Goal: Information Seeking & Learning: Learn about a topic

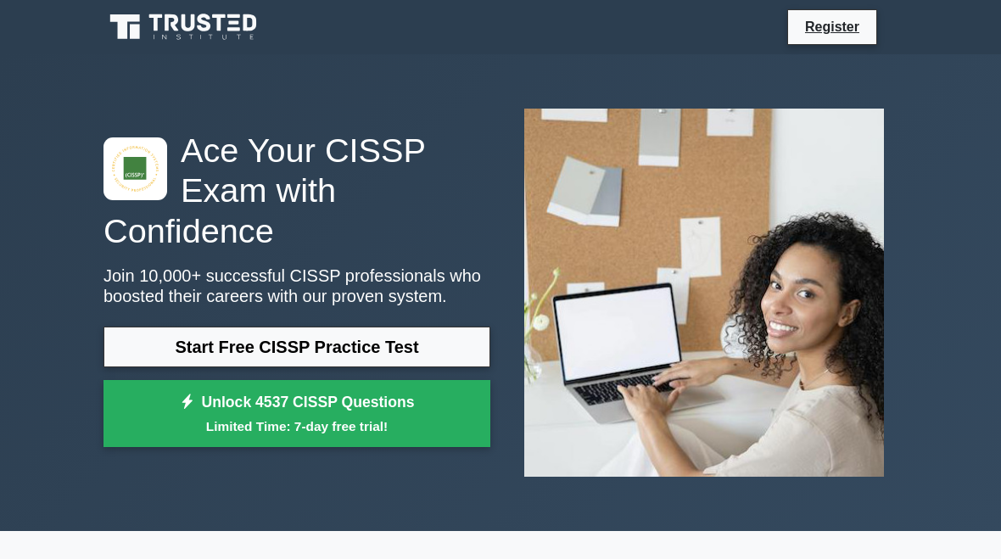
click at [418, 347] on link "Start Free CISSP Practice Test" at bounding box center [297, 347] width 387 height 41
click at [425, 342] on link "Start Free CISSP Practice Test" at bounding box center [297, 347] width 387 height 41
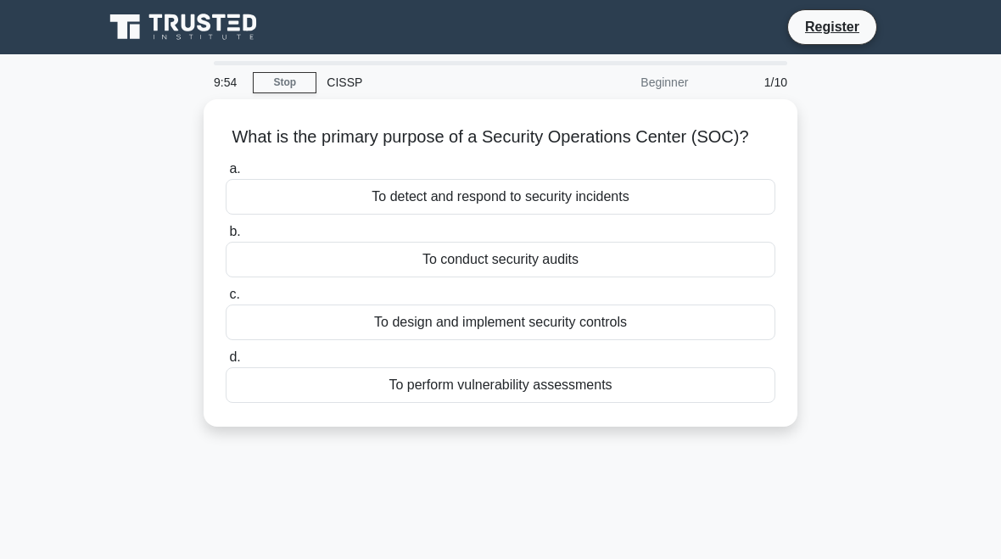
click at [592, 207] on div "To detect and respond to security incidents" at bounding box center [501, 197] width 550 height 36
click at [226, 175] on input "a. To detect and respond to security incidents" at bounding box center [226, 169] width 0 height 11
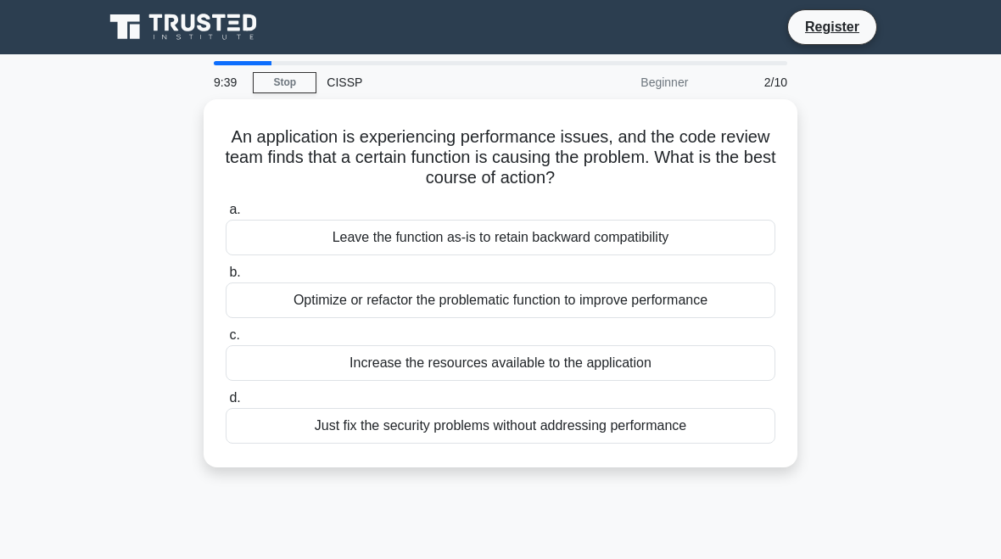
click at [591, 303] on div "Optimize or refactor the problematic function to improve performance" at bounding box center [501, 301] width 550 height 36
click at [226, 278] on input "b. Optimize or refactor the problematic function to improve performance" at bounding box center [226, 272] width 0 height 11
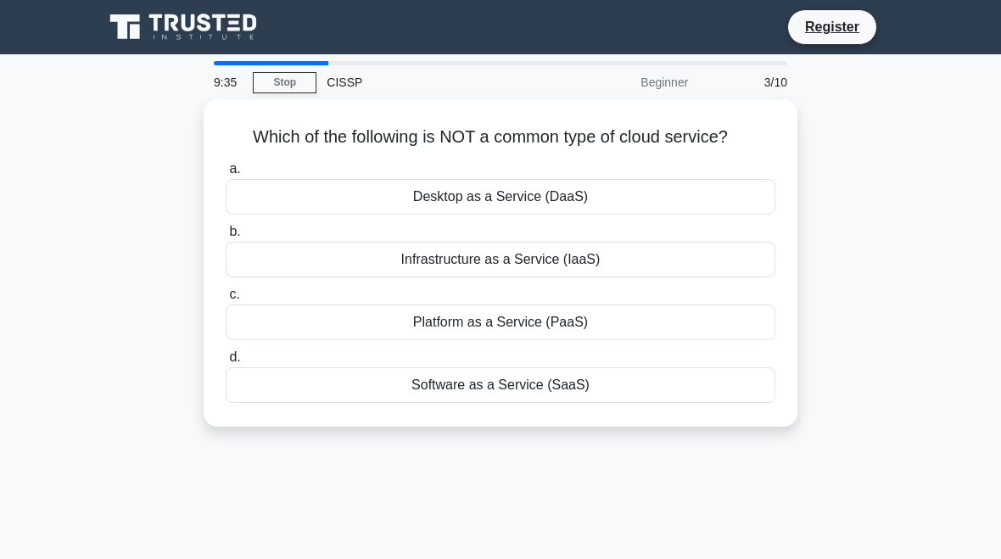
click at [545, 205] on div "Desktop as a Service (DaaS)" at bounding box center [501, 197] width 550 height 36
click at [226, 175] on input "a. Desktop as a Service (DaaS)" at bounding box center [226, 169] width 0 height 11
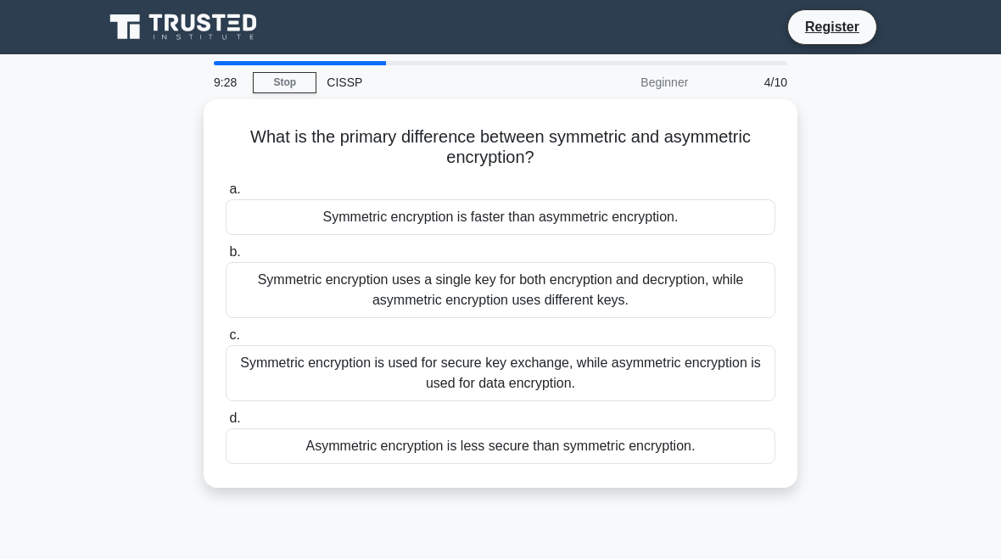
click at [662, 288] on div "Symmetric encryption uses a single key for both encryption and decryption, whil…" at bounding box center [501, 290] width 550 height 56
click at [226, 258] on input "b. Symmetric encryption uses a single key for both encryption and decryption, w…" at bounding box center [226, 252] width 0 height 11
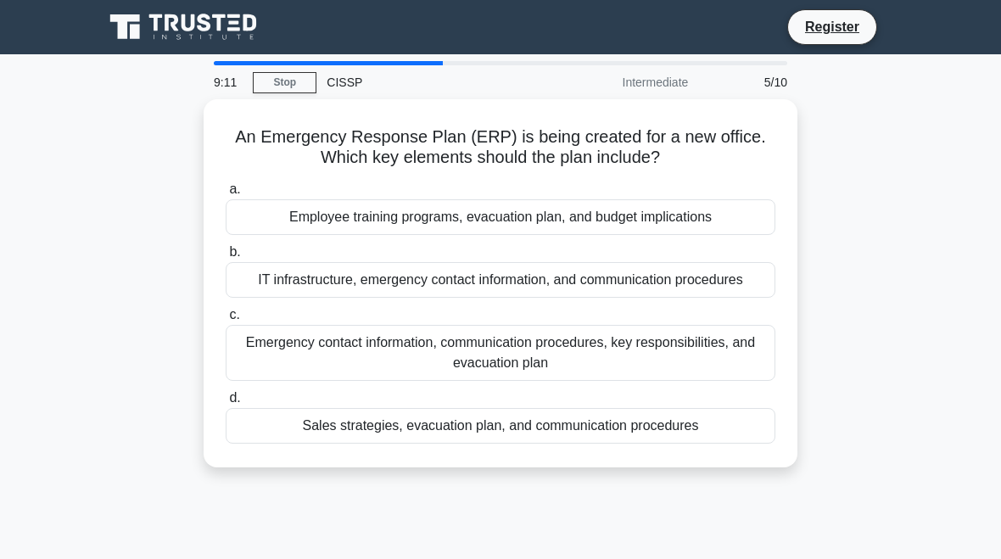
click at [648, 369] on div "Emergency contact information, communication procedures, key responsibilities, …" at bounding box center [501, 353] width 550 height 56
click at [226, 321] on input "c. Emergency contact information, communication procedures, key responsibilitie…" at bounding box center [226, 315] width 0 height 11
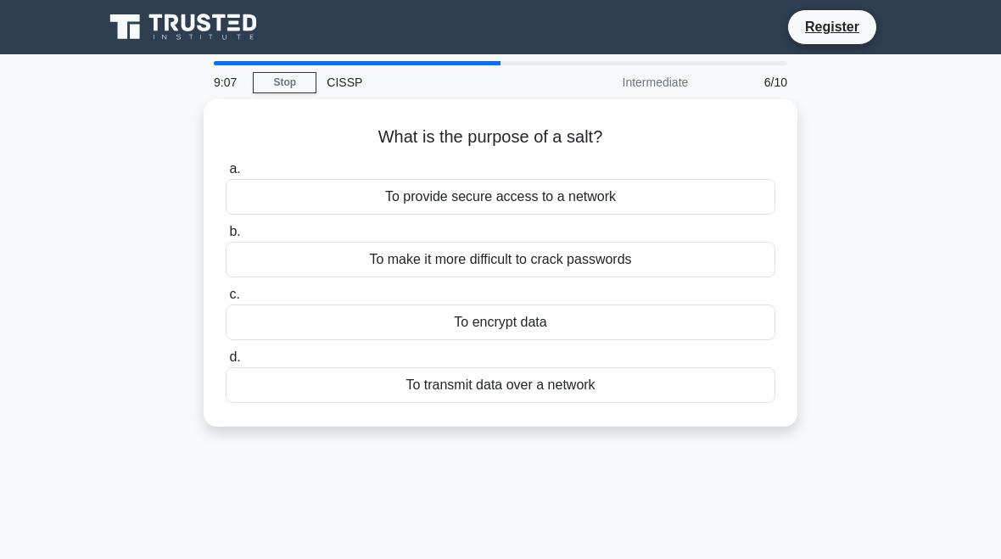
click at [626, 181] on div "To provide secure access to a network" at bounding box center [501, 197] width 550 height 36
click at [226, 175] on input "a. To provide secure access to a network" at bounding box center [226, 169] width 0 height 11
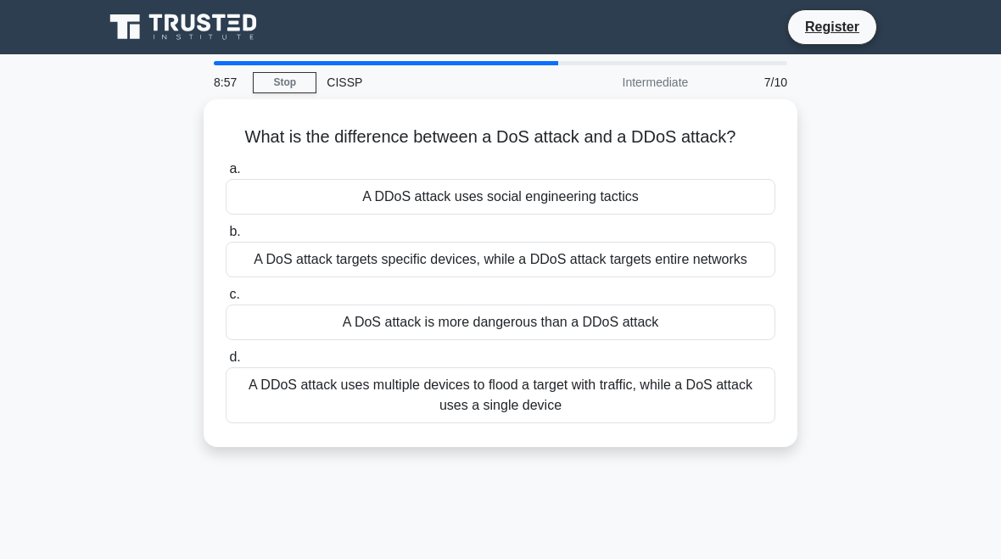
click at [511, 423] on div "A DDoS attack uses multiple devices to flood a target with traffic, while a DoS…" at bounding box center [501, 395] width 550 height 56
click at [226, 363] on input "d. A DDoS attack uses multiple devices to flood a target with traffic, while a …" at bounding box center [226, 357] width 0 height 11
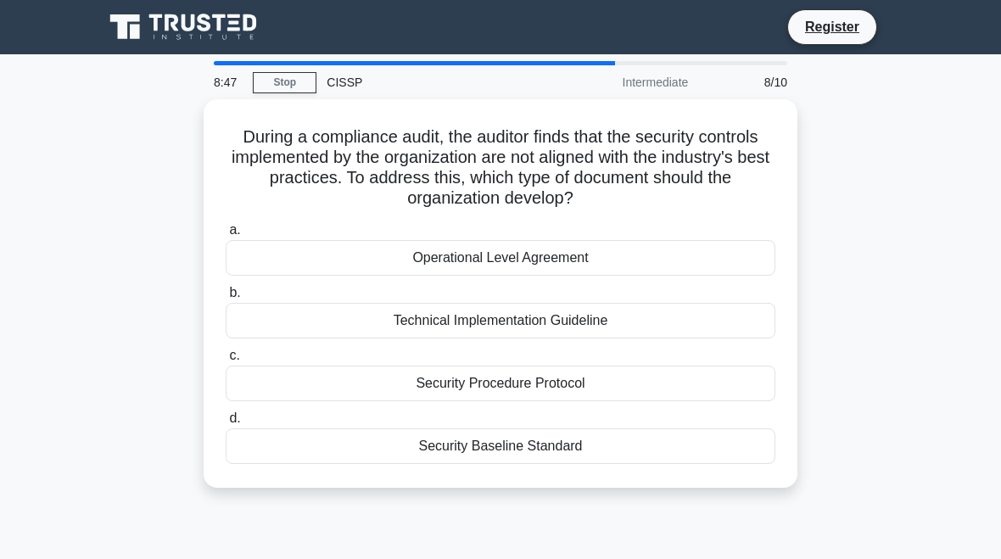
click at [592, 442] on div "Security Baseline Standard" at bounding box center [501, 447] width 550 height 36
click at [226, 424] on input "d. Security Baseline Standard" at bounding box center [226, 418] width 0 height 11
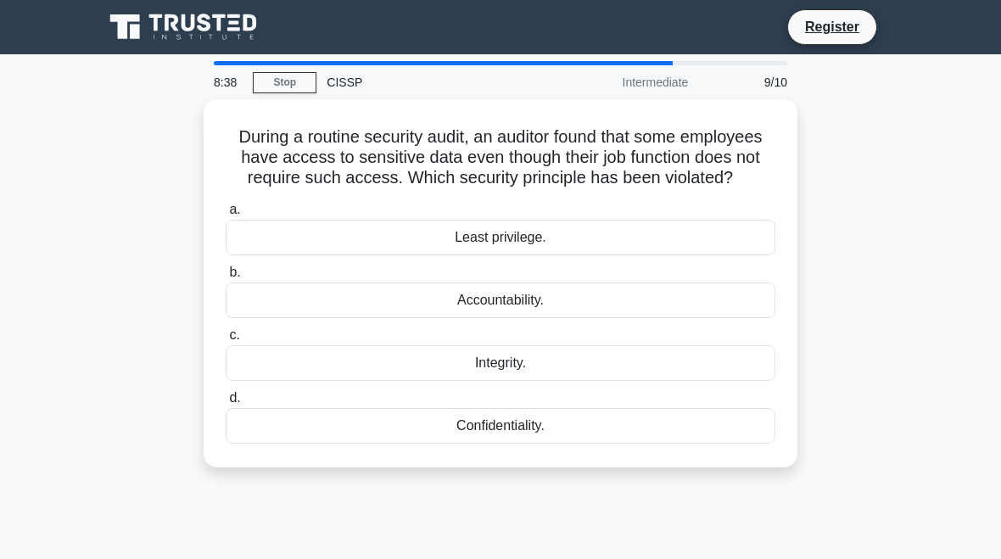
click at [524, 255] on div "Least privilege." at bounding box center [501, 238] width 550 height 36
click at [226, 216] on input "a. Least privilege." at bounding box center [226, 210] width 0 height 11
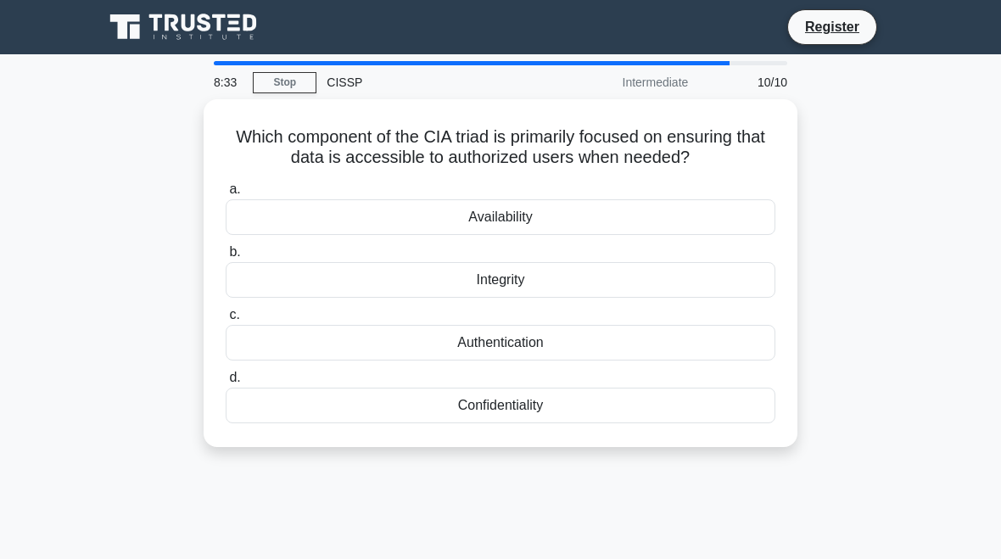
click at [571, 232] on div "Availability" at bounding box center [501, 217] width 550 height 36
click at [226, 195] on input "a. Availability" at bounding box center [226, 189] width 0 height 11
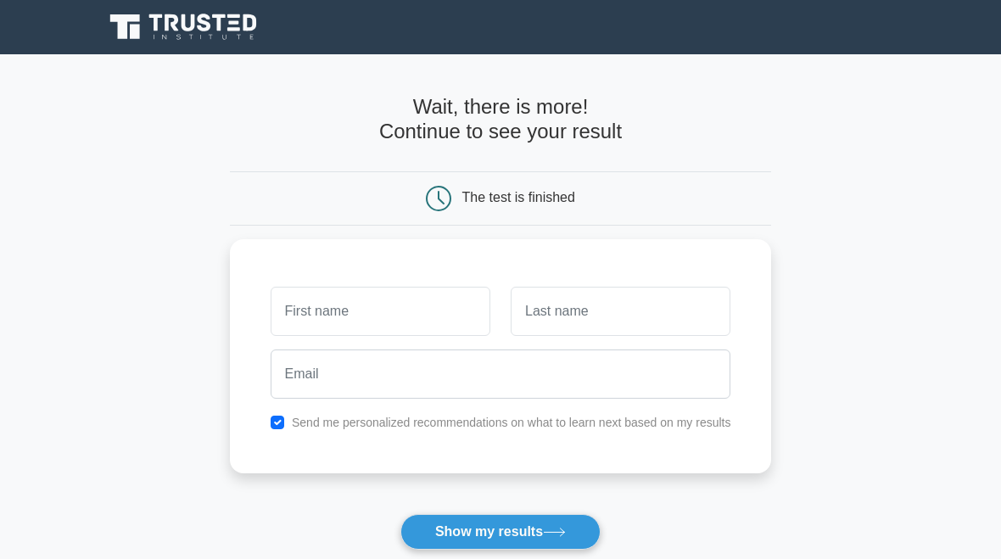
click at [271, 417] on input "checkbox" at bounding box center [278, 423] width 14 height 14
checkbox input "false"
click at [391, 310] on input "text" at bounding box center [381, 311] width 220 height 49
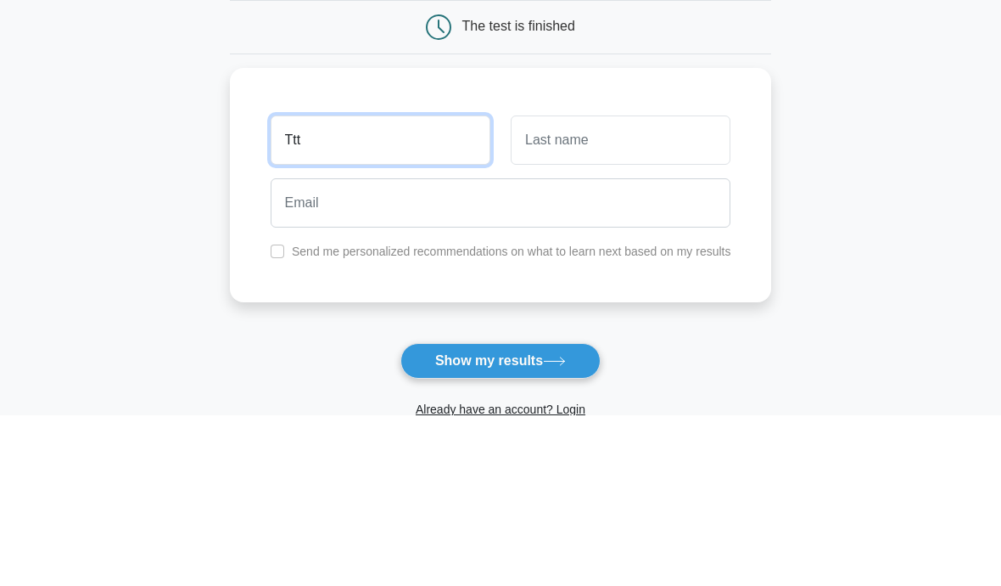
type input "Ttt"
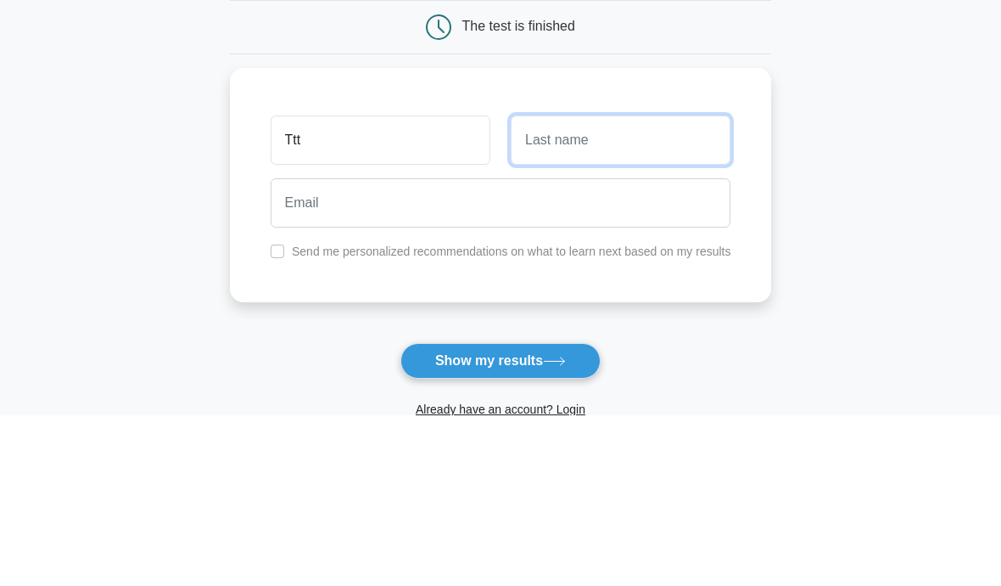
click at [569, 287] on input "text" at bounding box center [621, 311] width 220 height 49
type input "Yyyy"
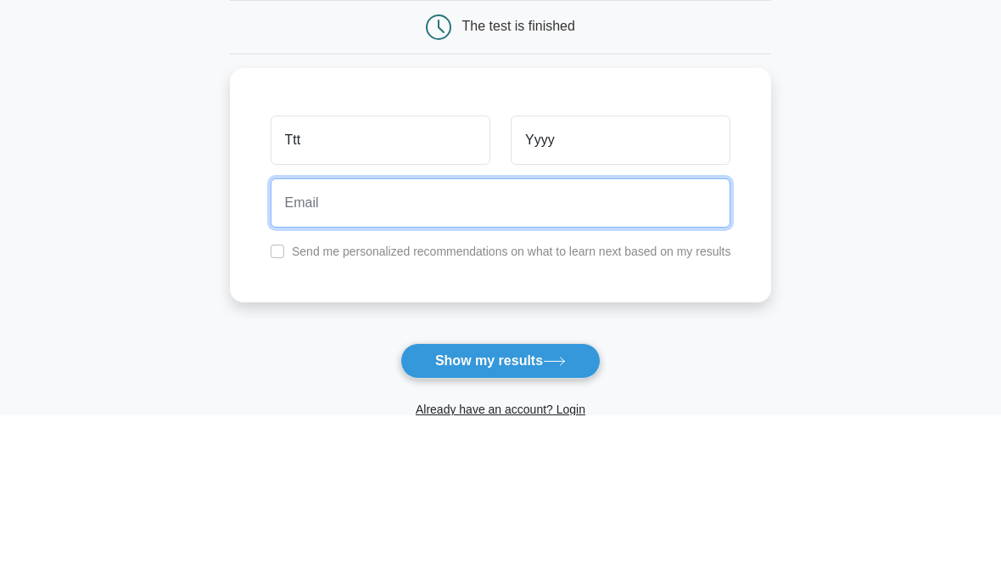
click at [540, 350] on input "email" at bounding box center [501, 374] width 461 height 49
type input "tygthggbh@gmail.com"
click at [500, 514] on button "Show my results" at bounding box center [501, 532] width 200 height 36
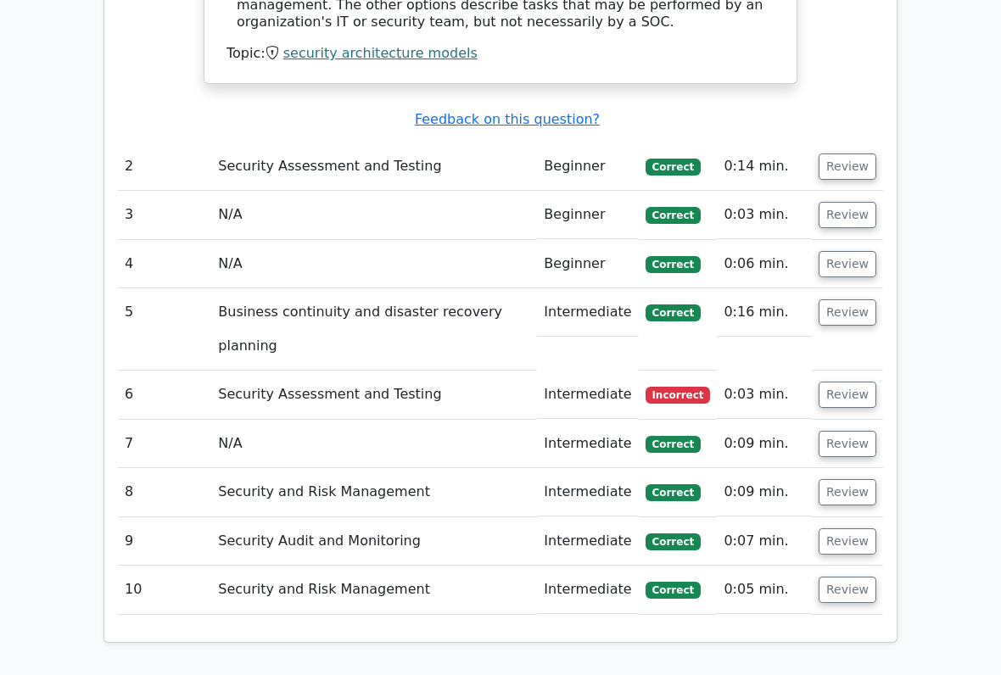
scroll to position [1831, 0]
click at [855, 381] on button "Review" at bounding box center [848, 394] width 58 height 26
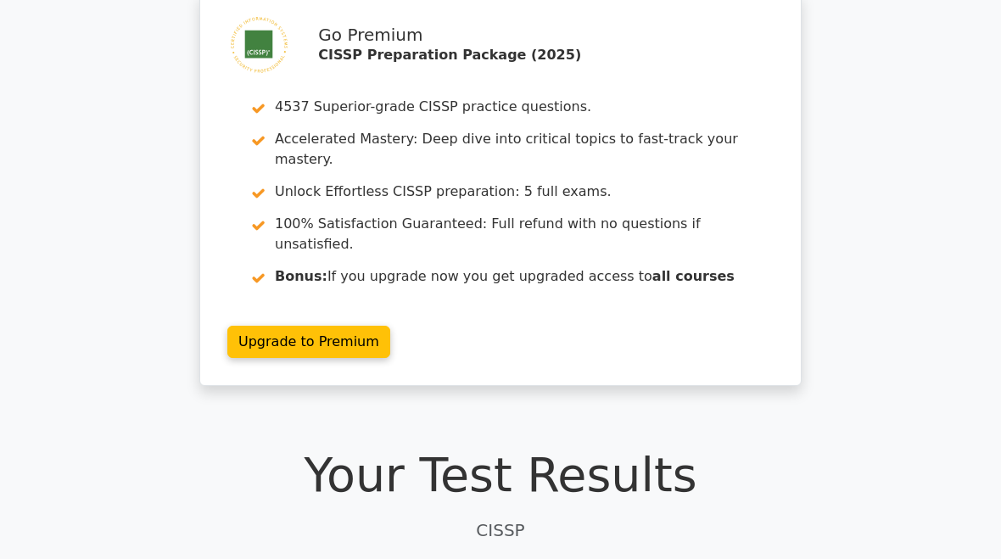
scroll to position [66, 0]
